Goal: Transaction & Acquisition: Purchase product/service

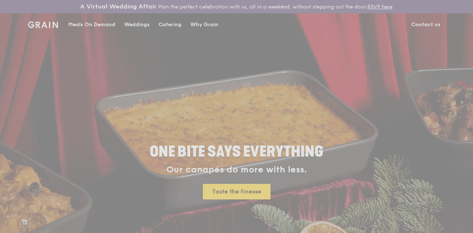
click at [106, 32] on div "Weddings by Grain presents Plan the perfect celebration with us, all in a weeke…" at bounding box center [236, 116] width 473 height 233
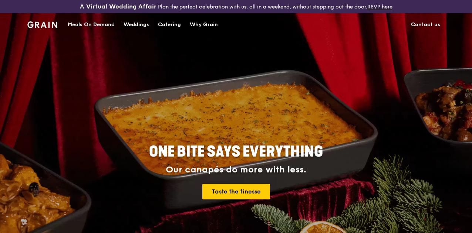
click at [109, 30] on div "Meals On Demand" at bounding box center [91, 25] width 47 height 22
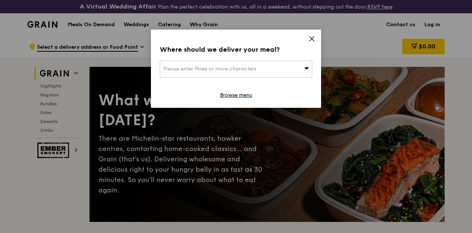
click at [310, 40] on icon at bounding box center [311, 39] width 4 height 4
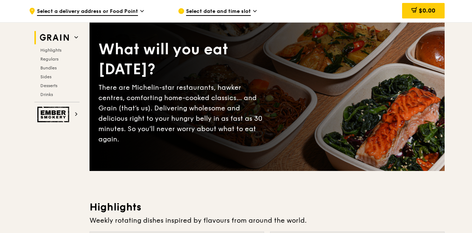
scroll to position [74, 0]
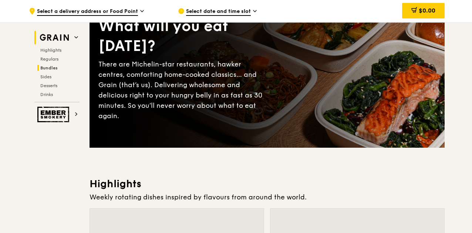
click at [52, 65] on span "Bundles" at bounding box center [48, 67] width 17 height 5
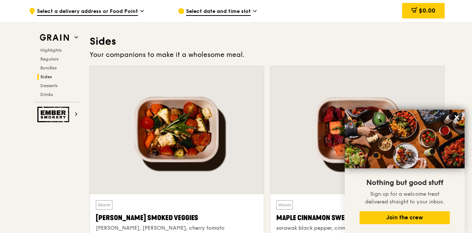
scroll to position [1564, 0]
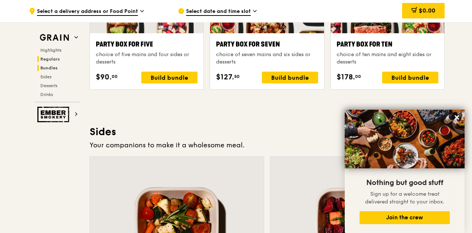
click at [55, 58] on span "Regulars" at bounding box center [50, 59] width 20 height 5
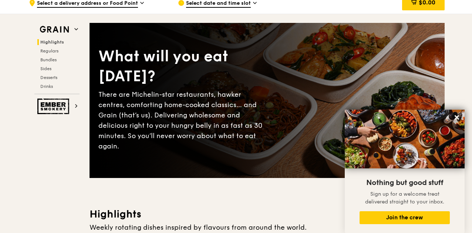
scroll to position [0, 0]
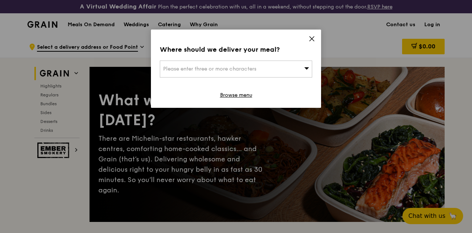
click at [309, 38] on icon at bounding box center [311, 38] width 7 height 7
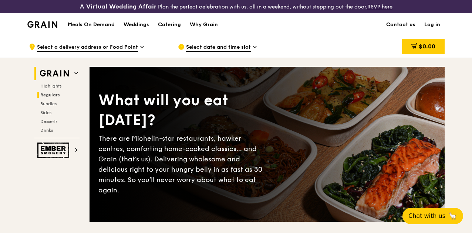
click at [65, 98] on h2 "Regulars" at bounding box center [58, 95] width 42 height 6
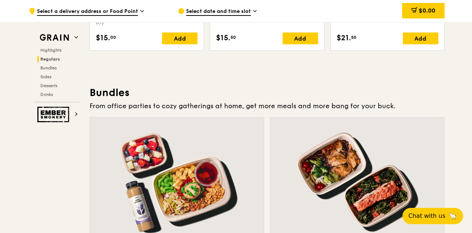
scroll to position [1060, 0]
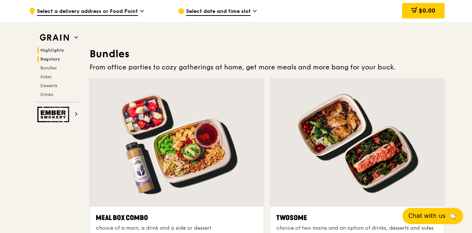
click at [50, 51] on span "Highlights" at bounding box center [52, 50] width 24 height 5
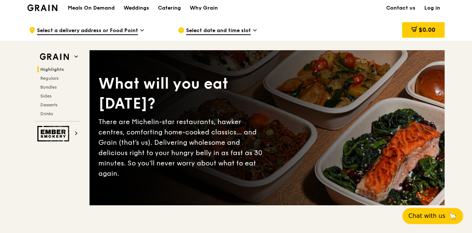
scroll to position [0, 0]
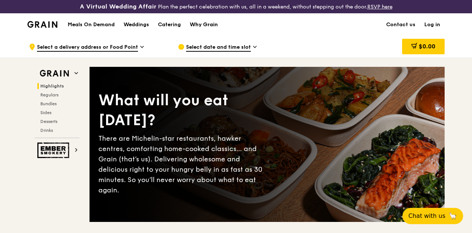
click at [199, 27] on div "Why Grain" at bounding box center [204, 25] width 28 height 22
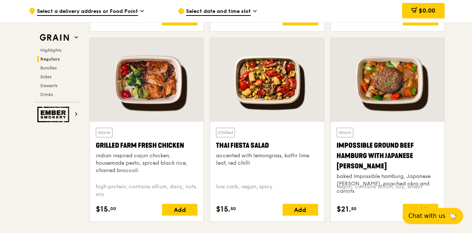
scroll to position [887, 0]
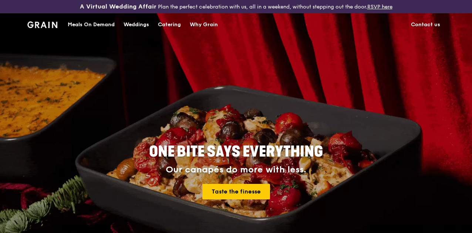
click at [82, 30] on div "Meals On Demand" at bounding box center [91, 25] width 47 height 22
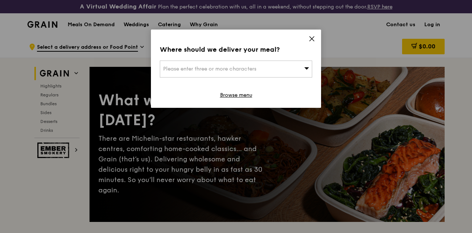
click at [311, 40] on icon at bounding box center [311, 39] width 4 height 4
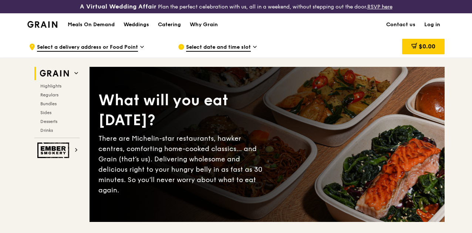
click at [65, 98] on h2 "Regulars" at bounding box center [58, 95] width 42 height 6
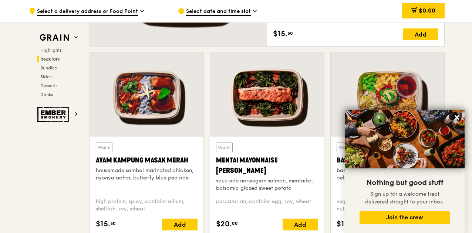
scroll to position [654, 0]
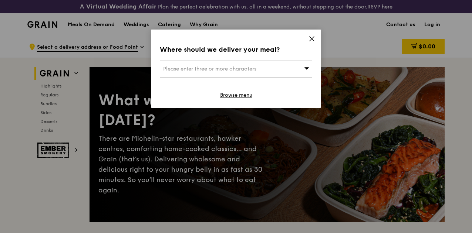
click at [312, 41] on icon at bounding box center [311, 38] width 7 height 7
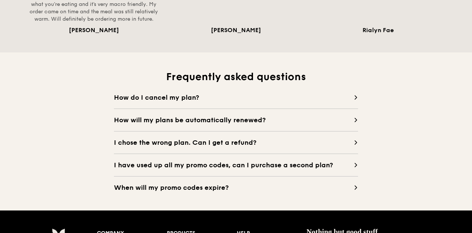
scroll to position [665, 0]
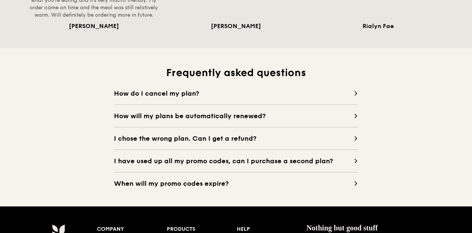
click at [136, 99] on span "How do I cancel my plan?" at bounding box center [234, 93] width 240 height 10
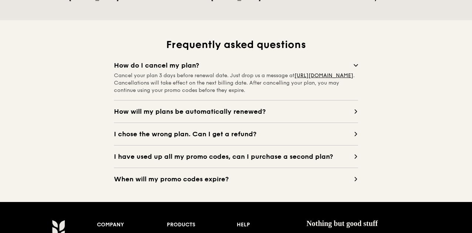
scroll to position [702, 0]
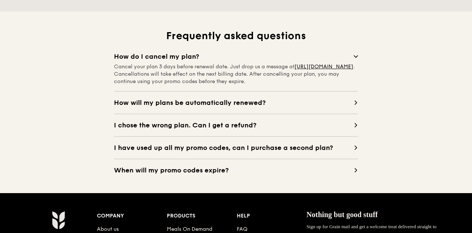
click at [162, 153] on span "I have used up all my promo codes, can I purchase a second plan?" at bounding box center [234, 148] width 240 height 10
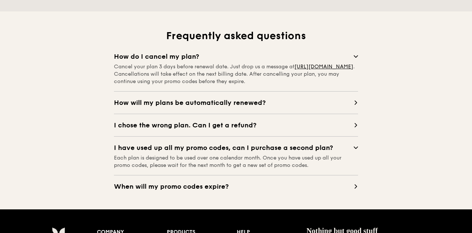
click at [149, 192] on span "When will my promo codes expire?" at bounding box center [234, 187] width 240 height 10
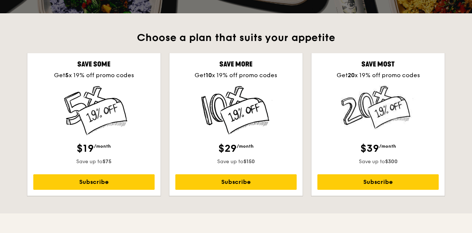
scroll to position [185, 0]
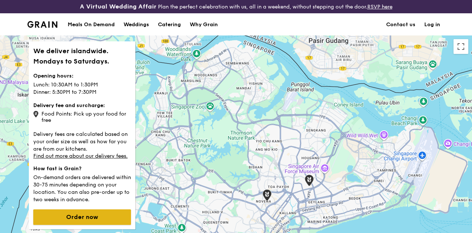
click at [100, 223] on button "Order now" at bounding box center [82, 218] width 98 height 16
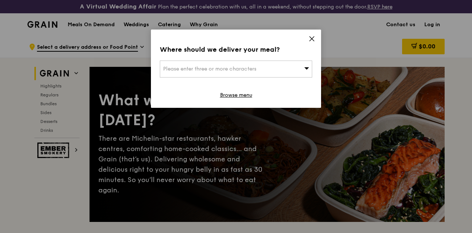
click at [235, 67] on span "Please enter three or more characters" at bounding box center [209, 69] width 93 height 6
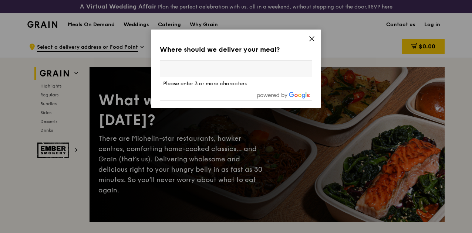
click at [231, 74] on input "search" at bounding box center [236, 69] width 152 height 16
type input "5"
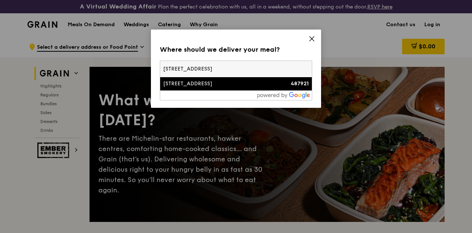
type input "[STREET_ADDRESS]"
click at [216, 86] on div "[STREET_ADDRESS]" at bounding box center [217, 83] width 109 height 7
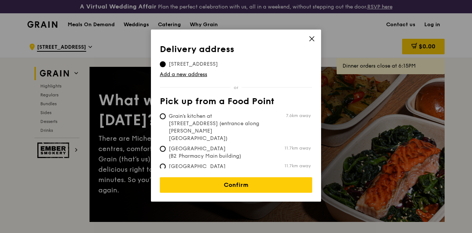
click at [261, 123] on span "Grain's kitchen at [STREET_ADDRESS] (entrance along [PERSON_NAME][GEOGRAPHIC_DA…" at bounding box center [215, 128] width 110 height 30
click at [166, 119] on input "Grain's kitchen at [STREET_ADDRESS] (entrance along [PERSON_NAME][GEOGRAPHIC_DA…" at bounding box center [163, 116] width 6 height 6
radio input "true"
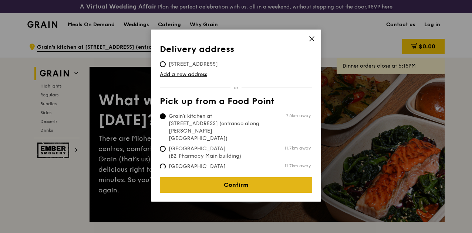
click at [245, 179] on link "Confirm" at bounding box center [236, 185] width 152 height 16
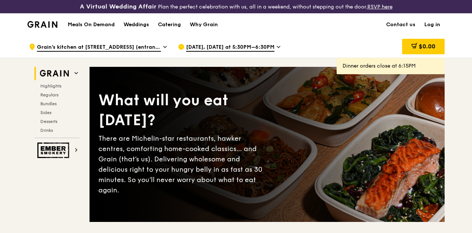
click at [430, 50] on span "$0.00" at bounding box center [426, 46] width 17 height 7
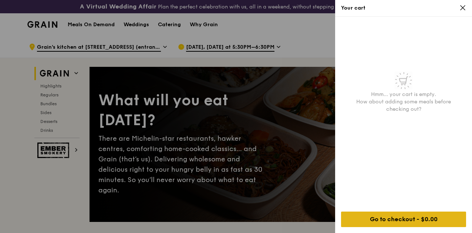
click at [433, 224] on div "Go to checkout - $0.00" at bounding box center [403, 220] width 125 height 16
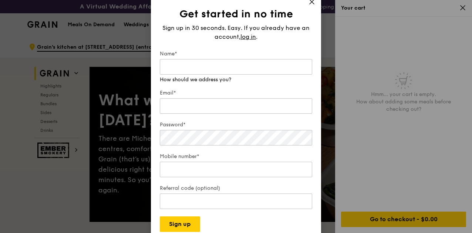
click at [312, 3] on icon at bounding box center [311, 2] width 7 height 7
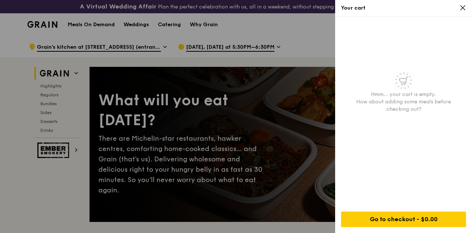
click at [61, 87] on div at bounding box center [236, 116] width 472 height 233
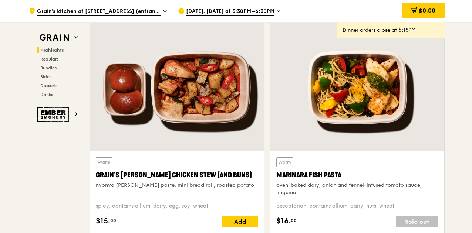
scroll to position [296, 0]
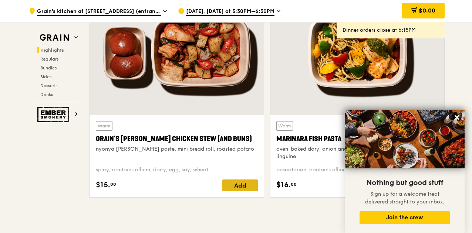
click at [244, 191] on div "Add" at bounding box center [239, 186] width 35 height 12
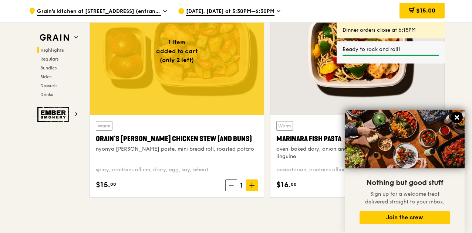
click at [457, 120] on icon at bounding box center [456, 117] width 7 height 7
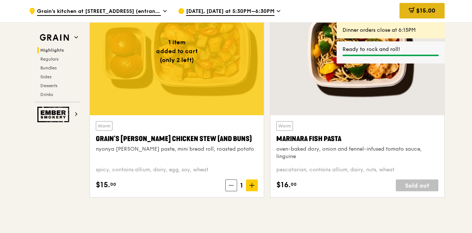
click at [420, 15] on div "$15.00" at bounding box center [421, 11] width 45 height 16
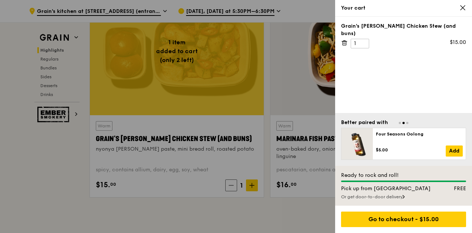
click at [389, 194] on div "Or get door-to-door delivery" at bounding box center [403, 197] width 125 height 6
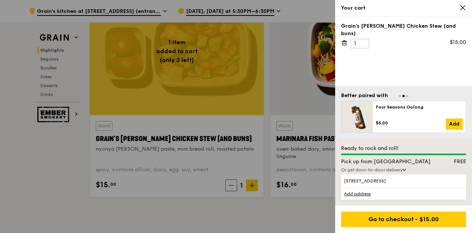
click at [391, 168] on div "Or get door-to-door delivery" at bounding box center [403, 170] width 125 height 6
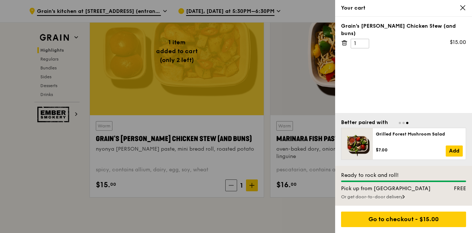
click at [396, 196] on div "Or get door-to-door delivery" at bounding box center [403, 197] width 125 height 6
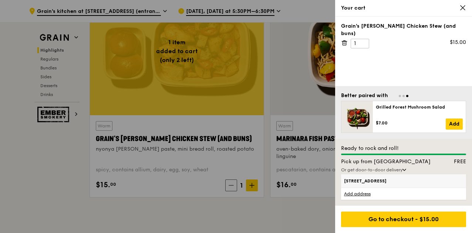
click at [390, 180] on span "[STREET_ADDRESS]" at bounding box center [388, 181] width 89 height 6
click at [0, 0] on input "[STREET_ADDRESS]" at bounding box center [0, 0] width 0 height 0
